Goal: Navigation & Orientation: Find specific page/section

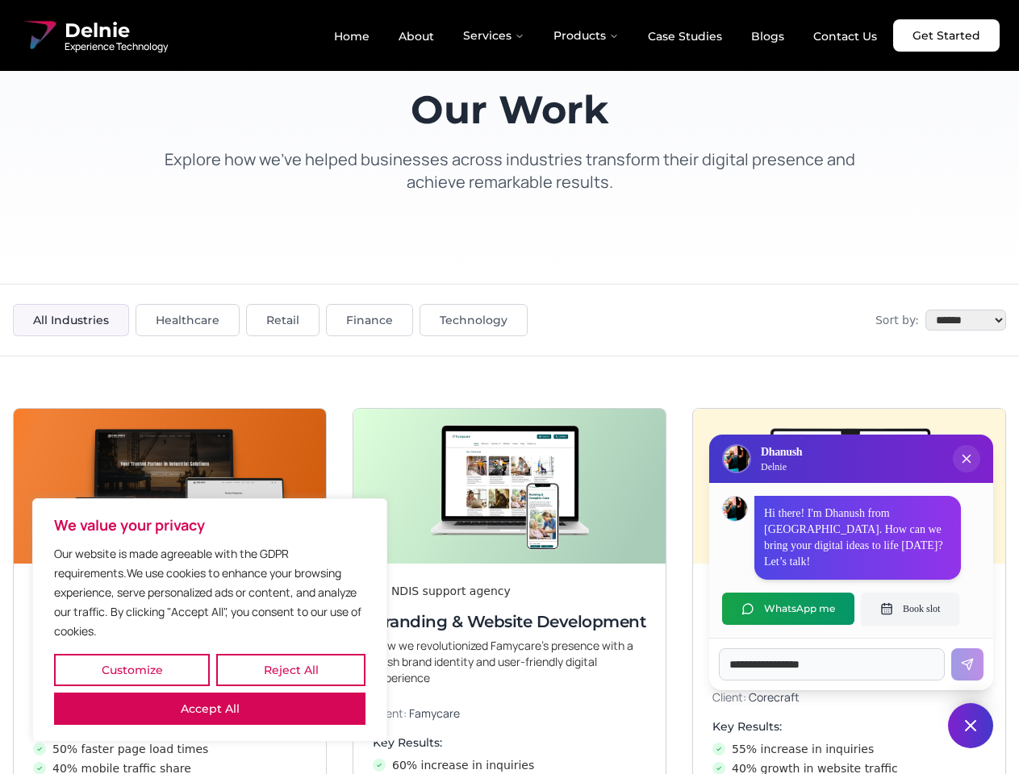
click at [131, 670] on button "Customize" at bounding box center [132, 670] width 156 height 32
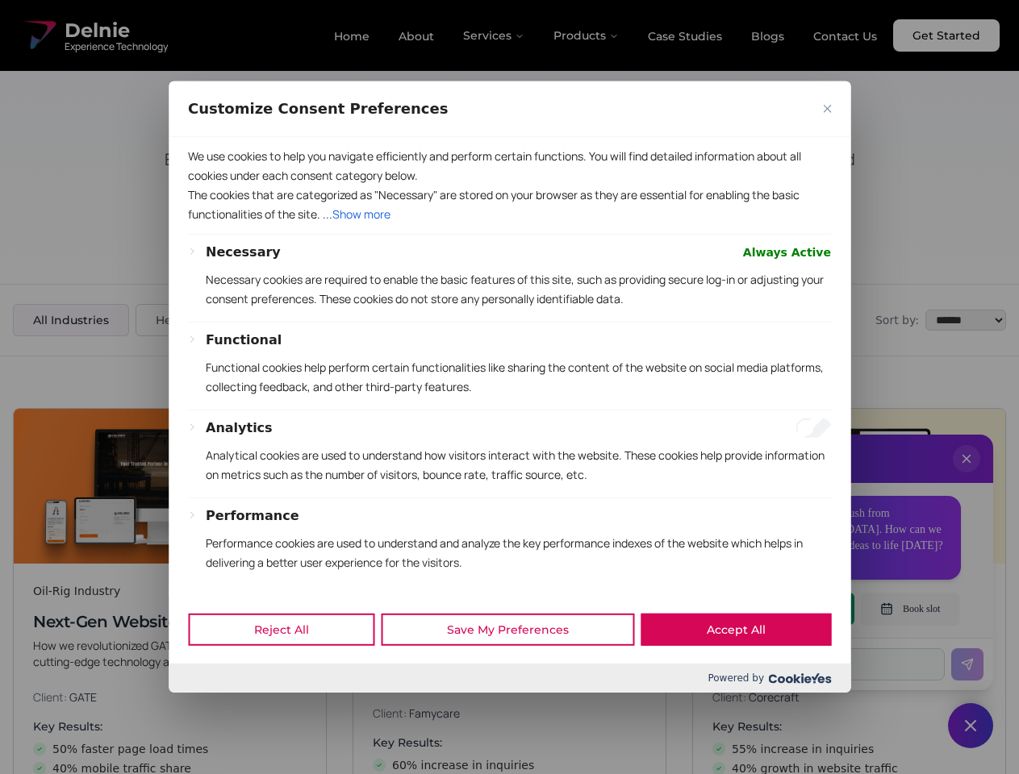
click at [290, 670] on div at bounding box center [509, 387] width 1019 height 774
click at [210, 186] on p "We use cookies to help you navigate efficiently and perform certain functions. …" at bounding box center [509, 166] width 643 height 39
click at [509, 224] on p "The cookies that are categorized as "Necessary" are stored on your browser as t…" at bounding box center [509, 205] width 643 height 39
click at [966, 475] on div at bounding box center [509, 387] width 1019 height 774
click at [788, 609] on div "Reject All Save My Preferences Accept All" at bounding box center [510, 629] width 682 height 69
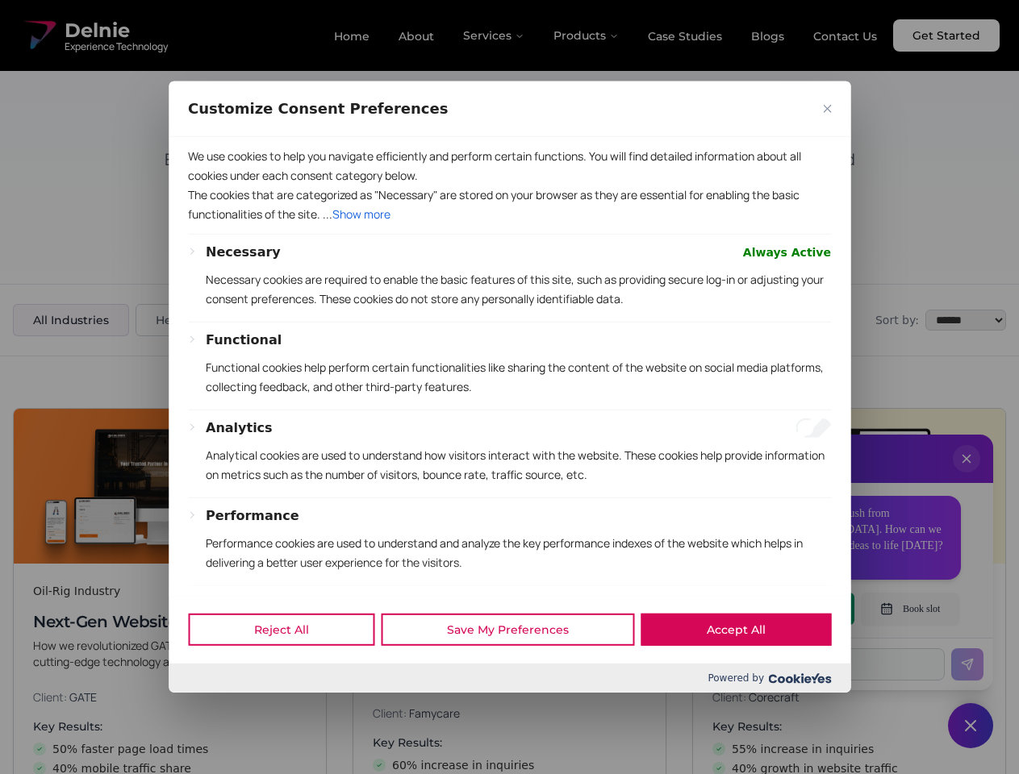
click at [910, 609] on div at bounding box center [509, 387] width 1019 height 774
click at [970, 726] on div at bounding box center [509, 387] width 1019 height 774
click at [494, 35] on div at bounding box center [509, 387] width 1019 height 774
click at [586, 35] on div at bounding box center [509, 387] width 1019 height 774
